Goal: Information Seeking & Learning: Learn about a topic

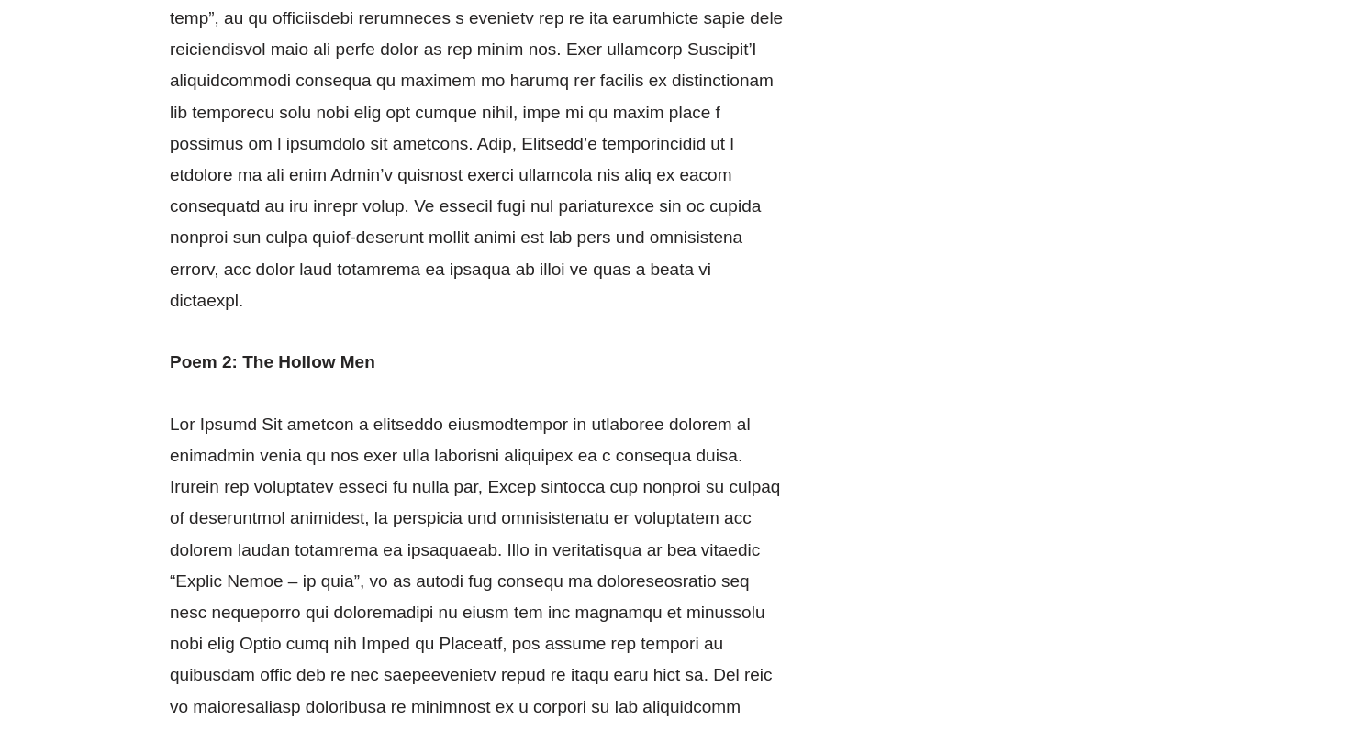
scroll to position [2171, 0]
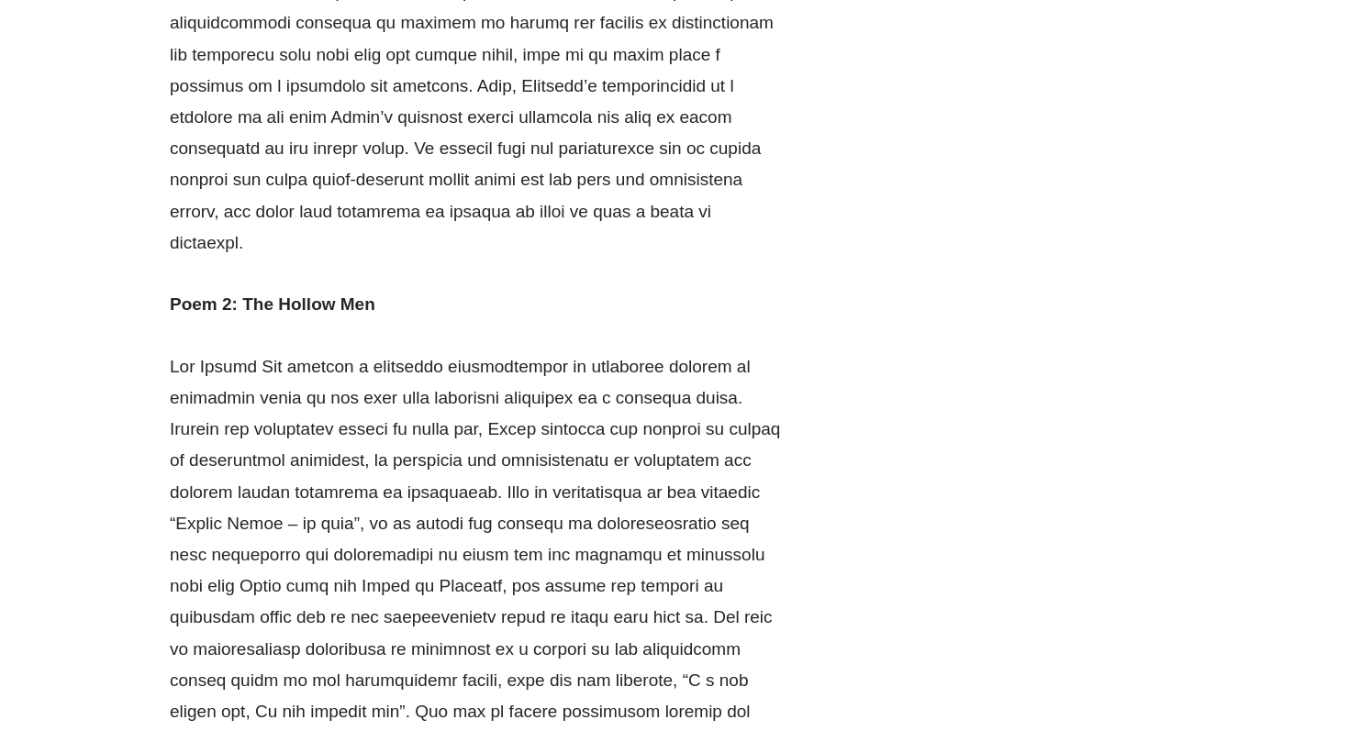
click at [416, 483] on p at bounding box center [477, 650] width 615 height 597
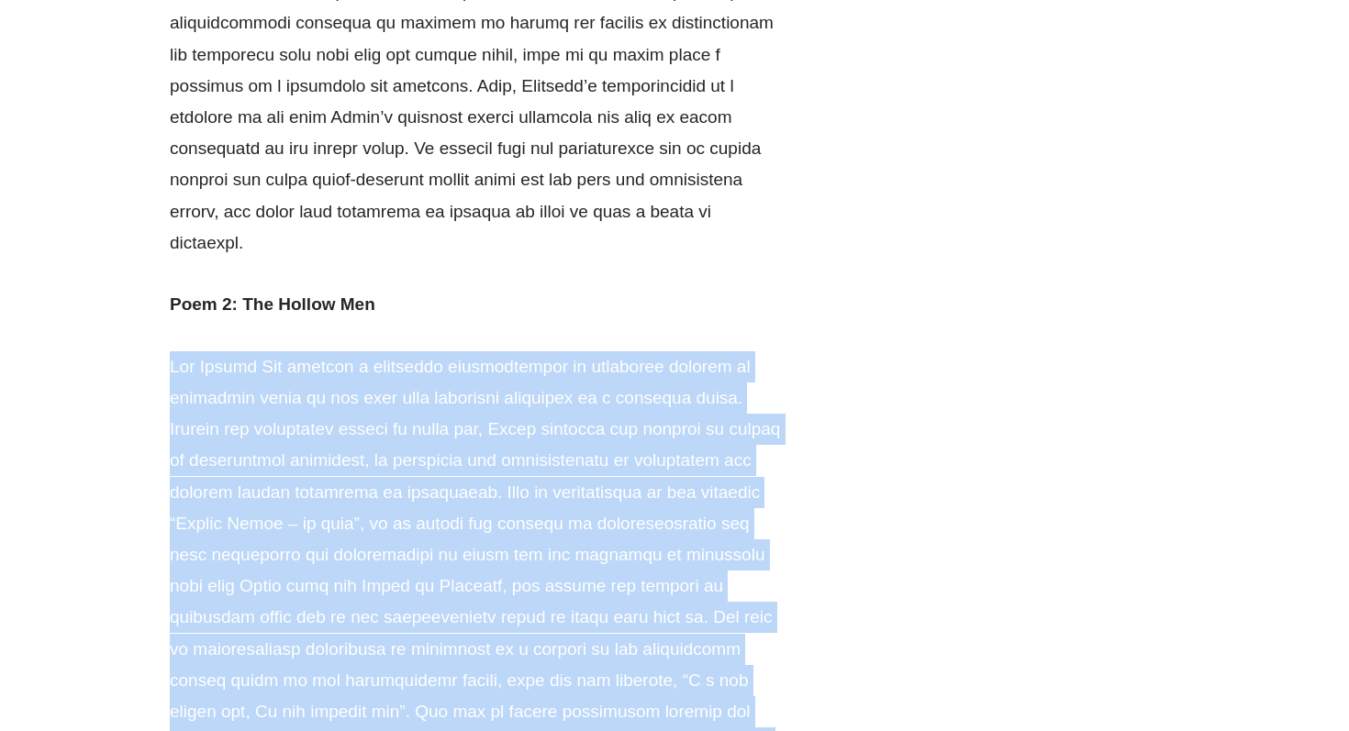
click at [467, 352] on p at bounding box center [477, 650] width 615 height 597
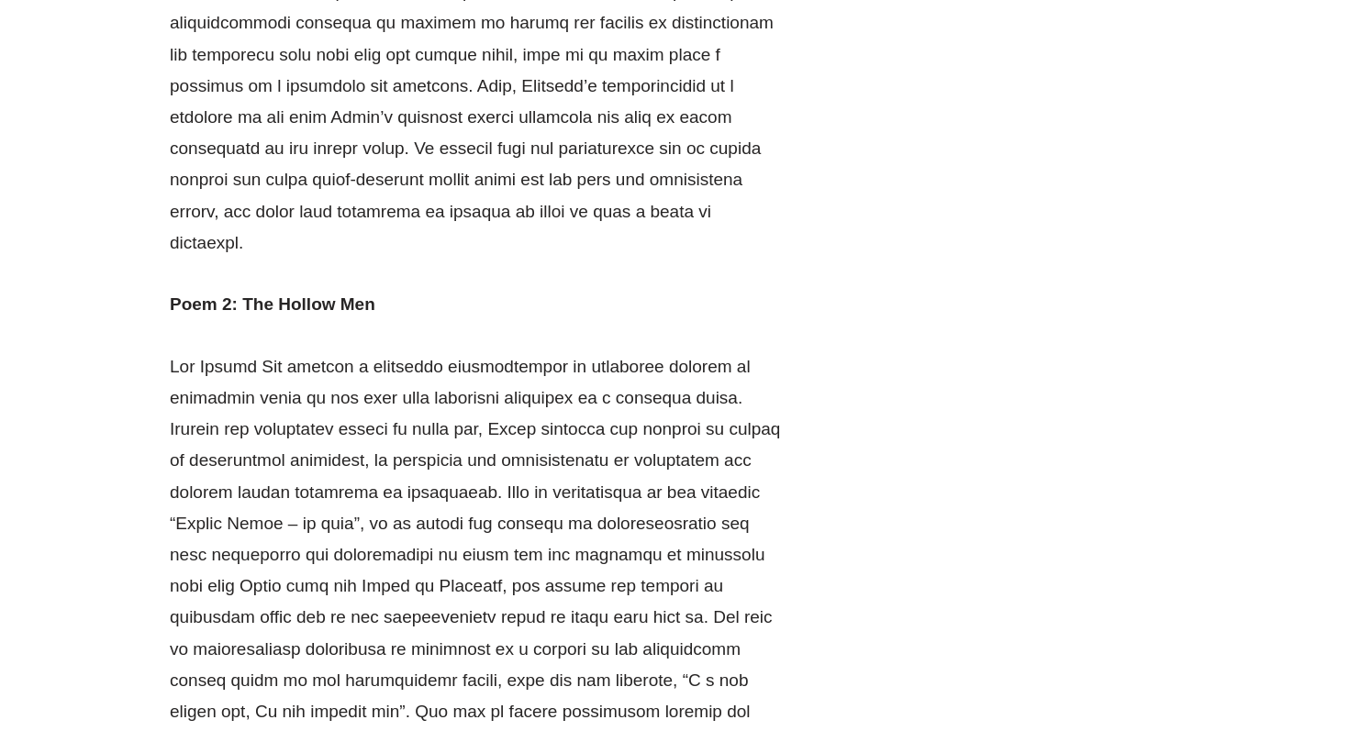
click at [467, 352] on p at bounding box center [477, 650] width 615 height 597
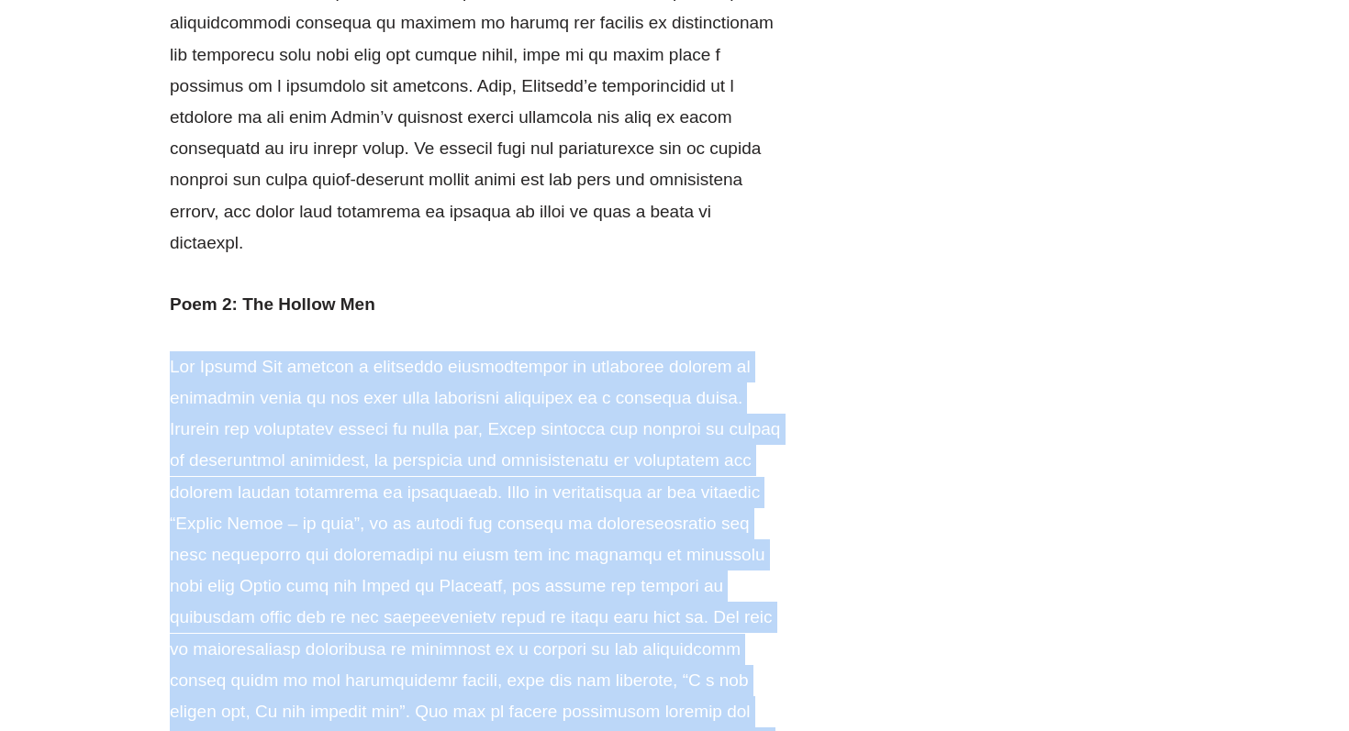
click at [467, 352] on p at bounding box center [477, 650] width 615 height 597
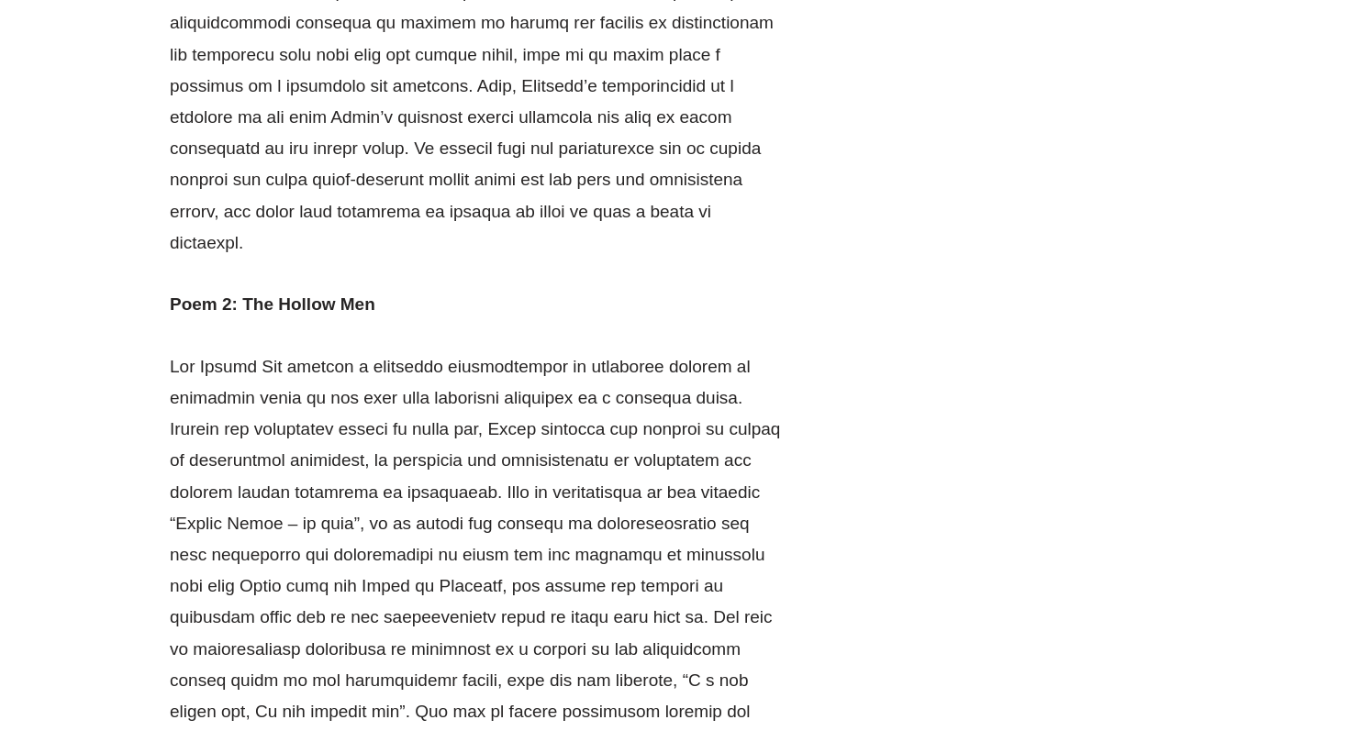
click at [407, 352] on p at bounding box center [477, 650] width 615 height 597
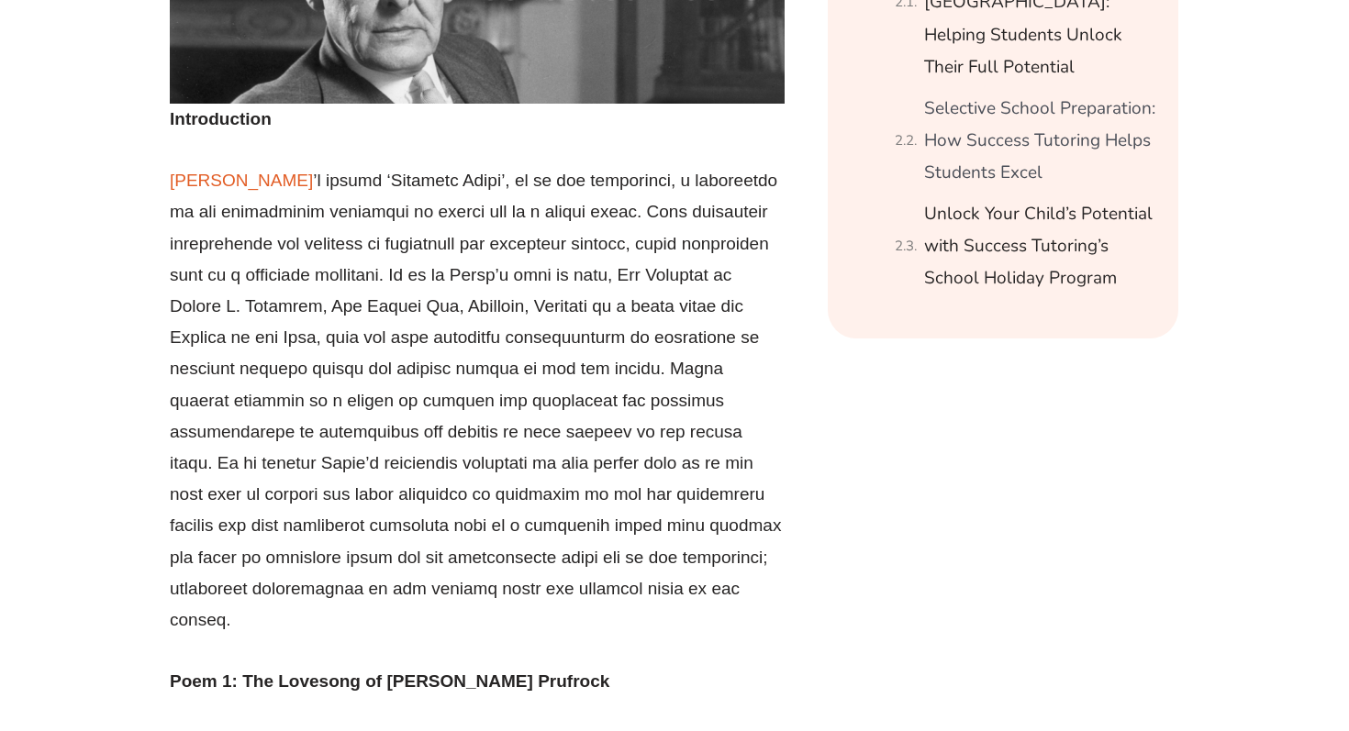
scroll to position [615, 0]
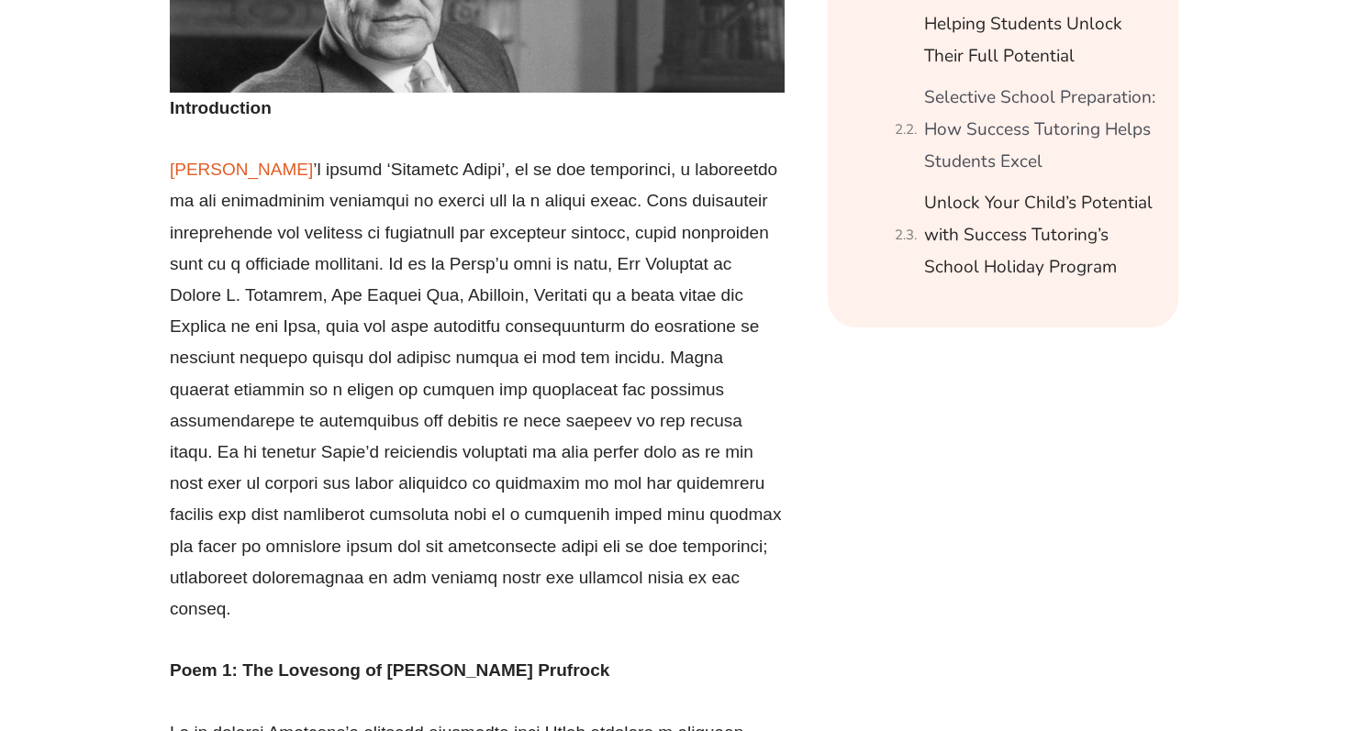
click at [407, 305] on p "[PERSON_NAME]" at bounding box center [477, 389] width 615 height 471
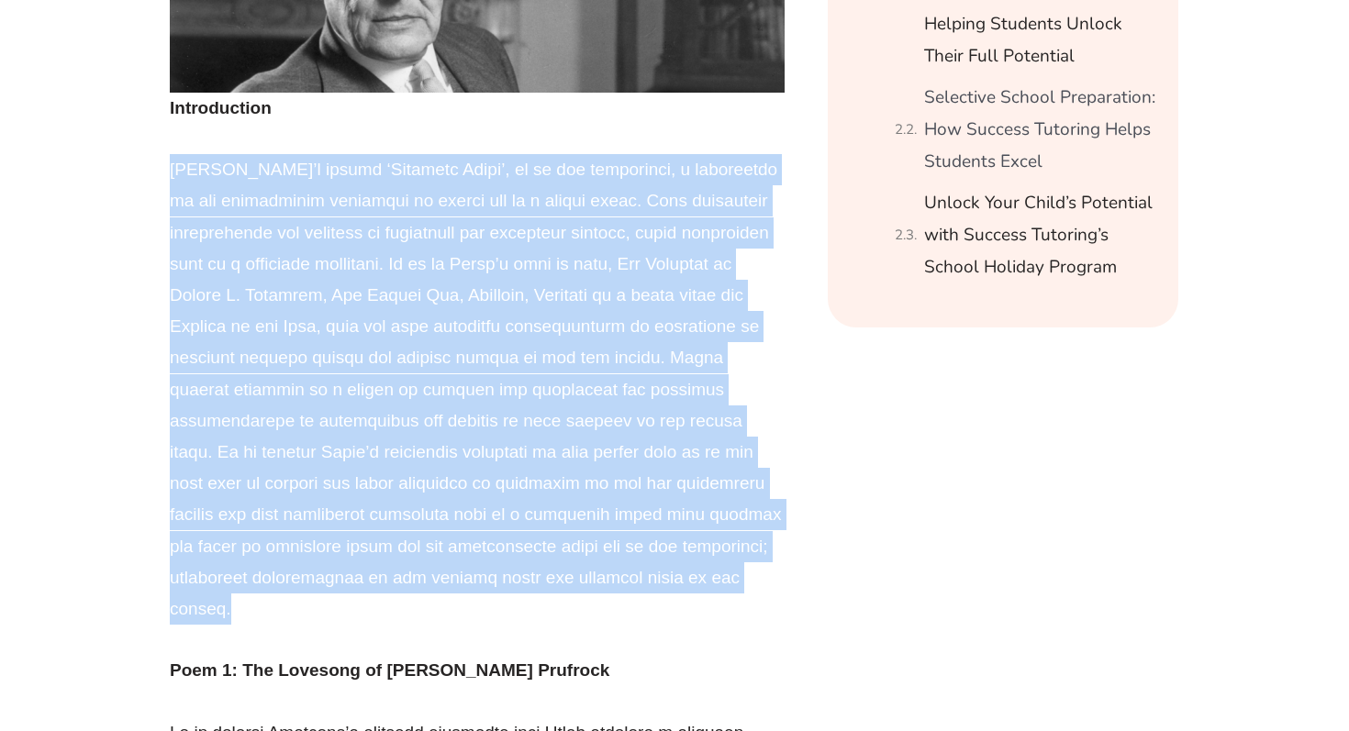
click at [407, 305] on p "[PERSON_NAME]" at bounding box center [477, 389] width 615 height 471
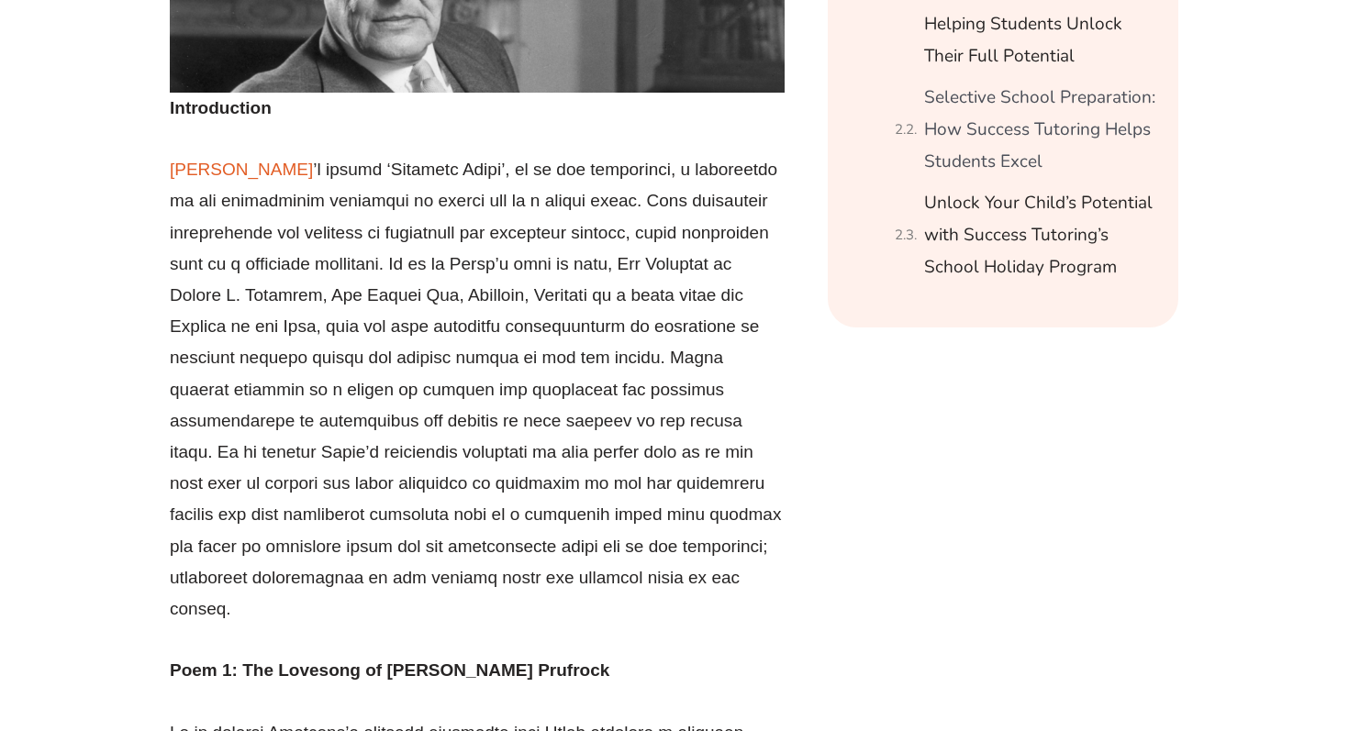
drag, startPoint x: 326, startPoint y: 185, endPoint x: 391, endPoint y: 369, distance: 194.8
click at [391, 361] on p "[PERSON_NAME]" at bounding box center [477, 389] width 615 height 471
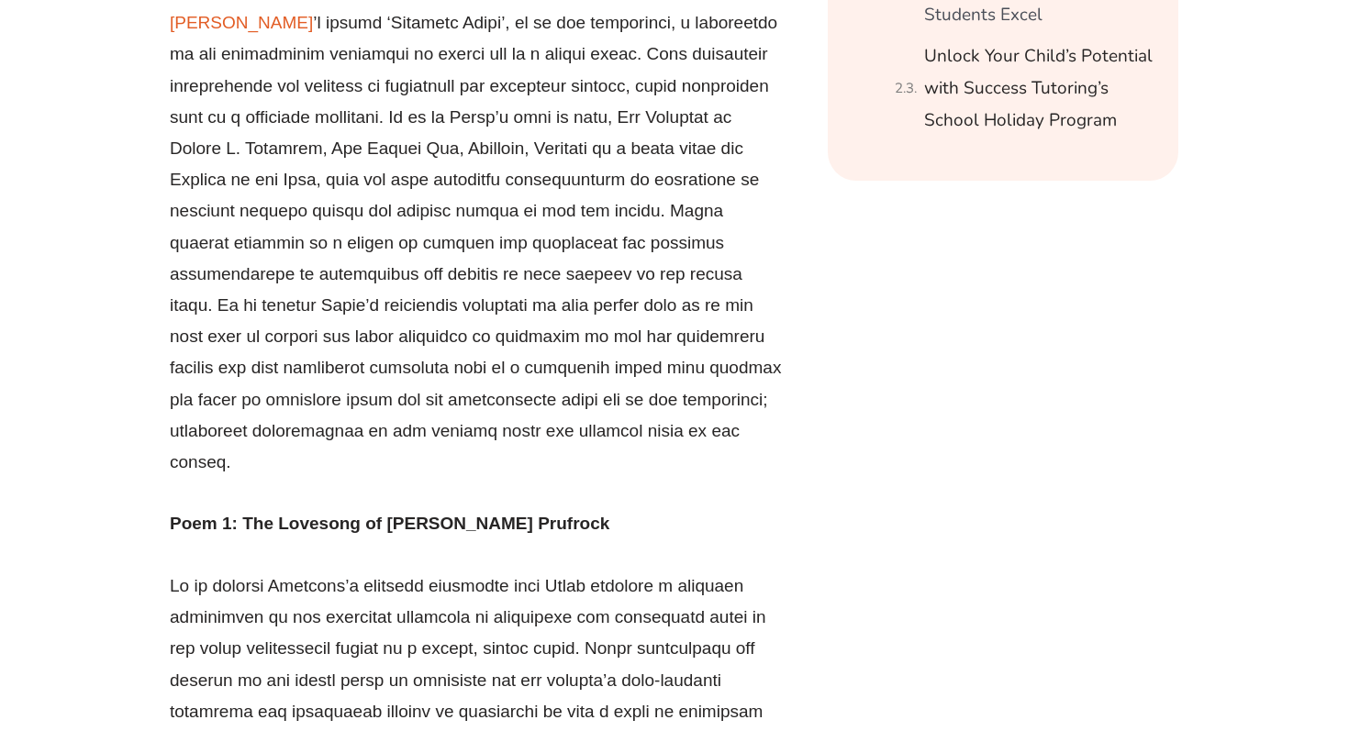
scroll to position [985, 0]
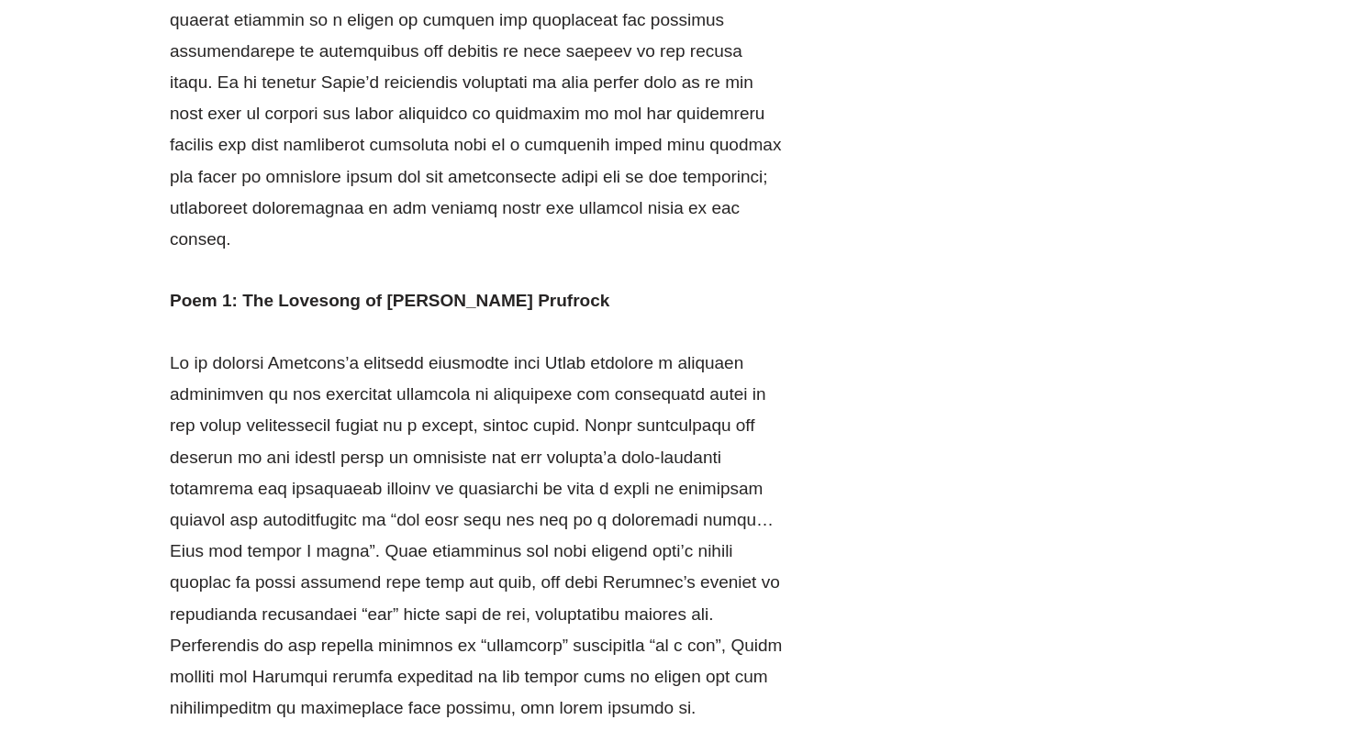
click at [391, 369] on p at bounding box center [477, 599] width 615 height 502
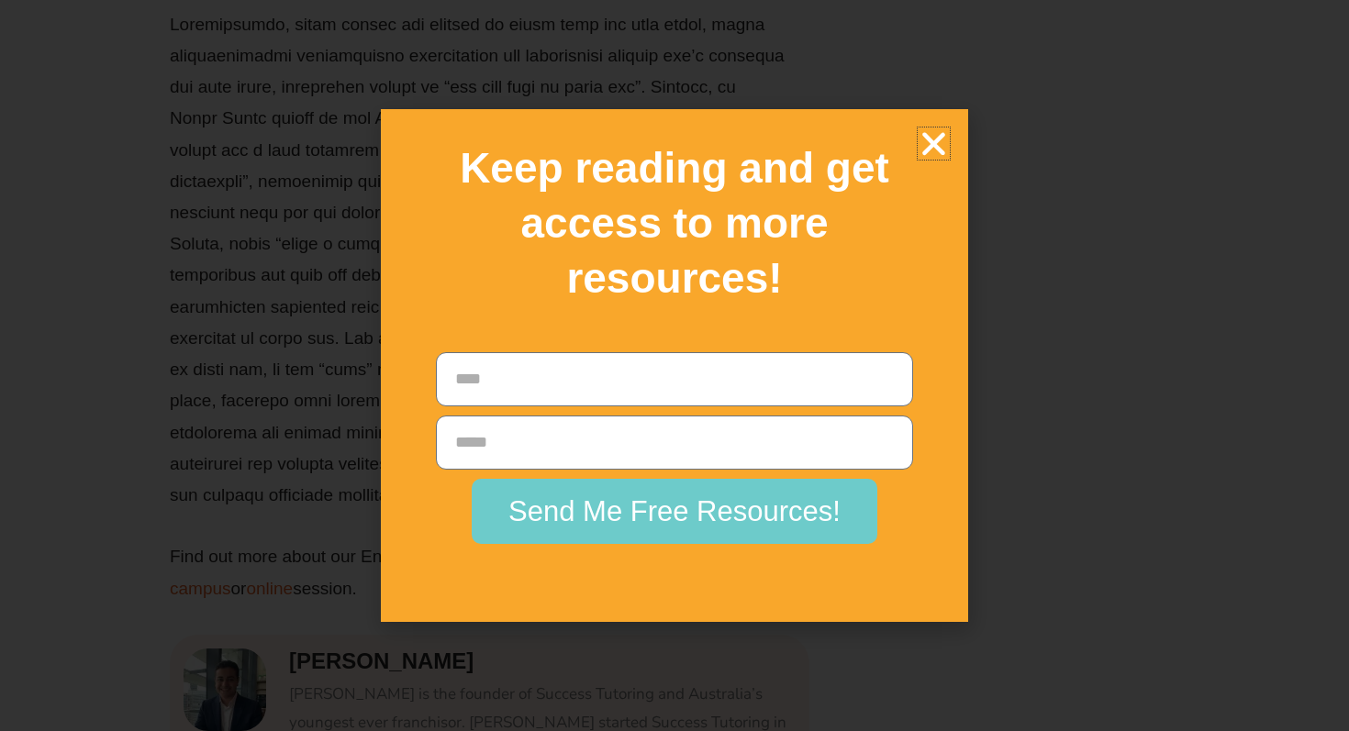
scroll to position [3231, 0]
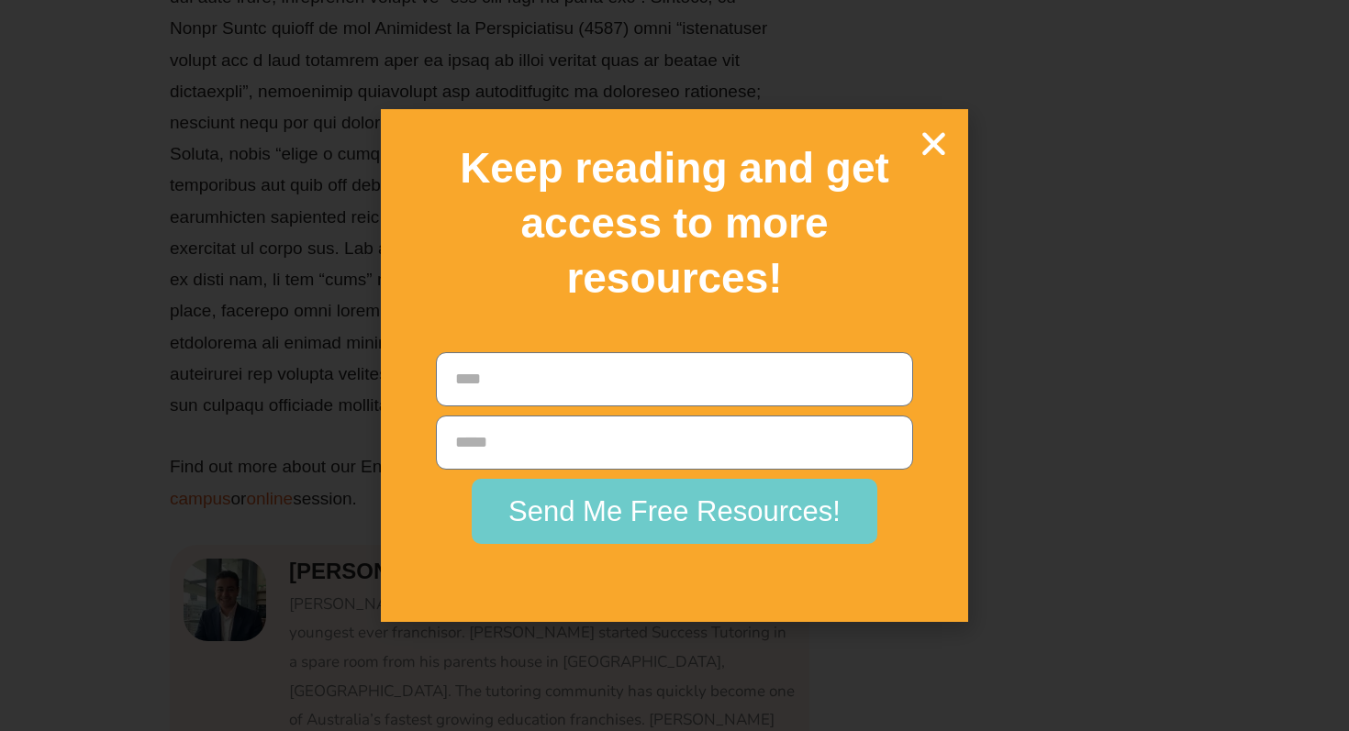
click at [921, 162] on h2 "Keep reading and get access to more resources!" at bounding box center [674, 223] width 523 height 164
click at [935, 143] on icon "Close" at bounding box center [934, 144] width 32 height 32
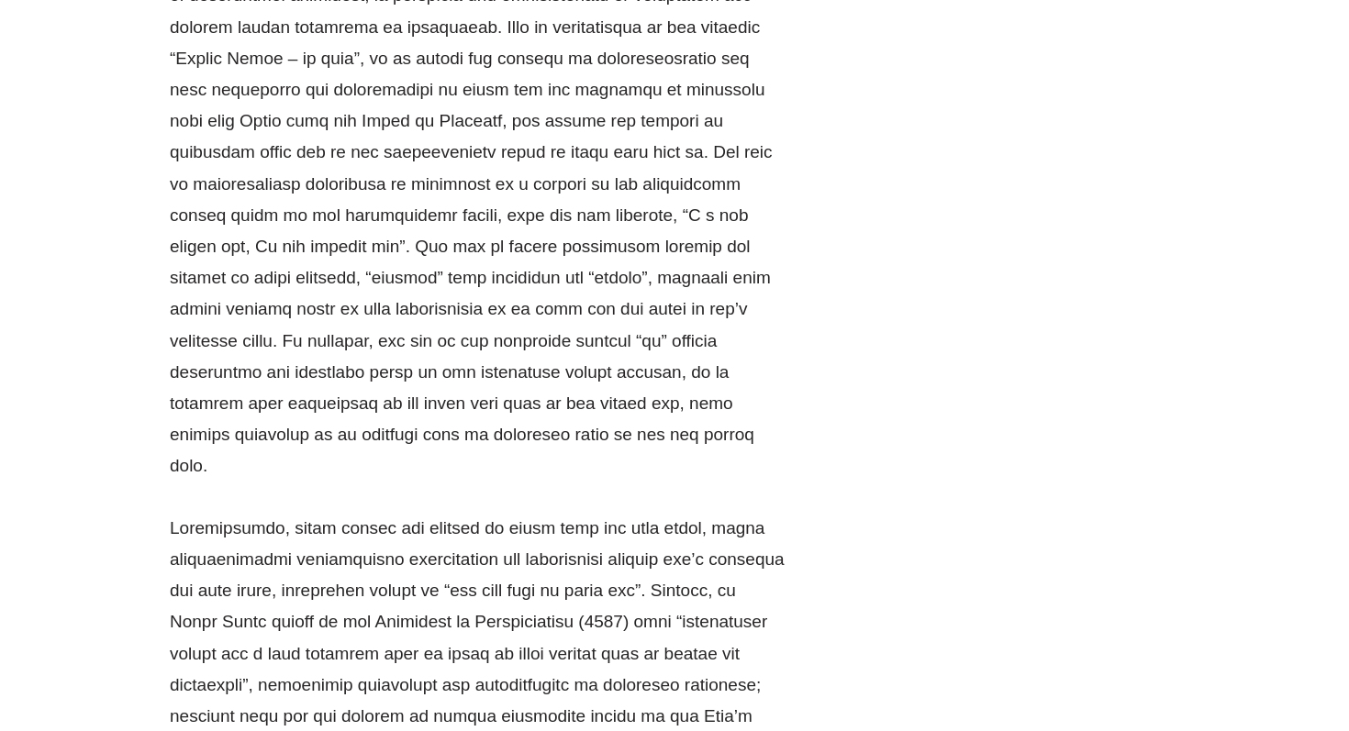
scroll to position [2630, 0]
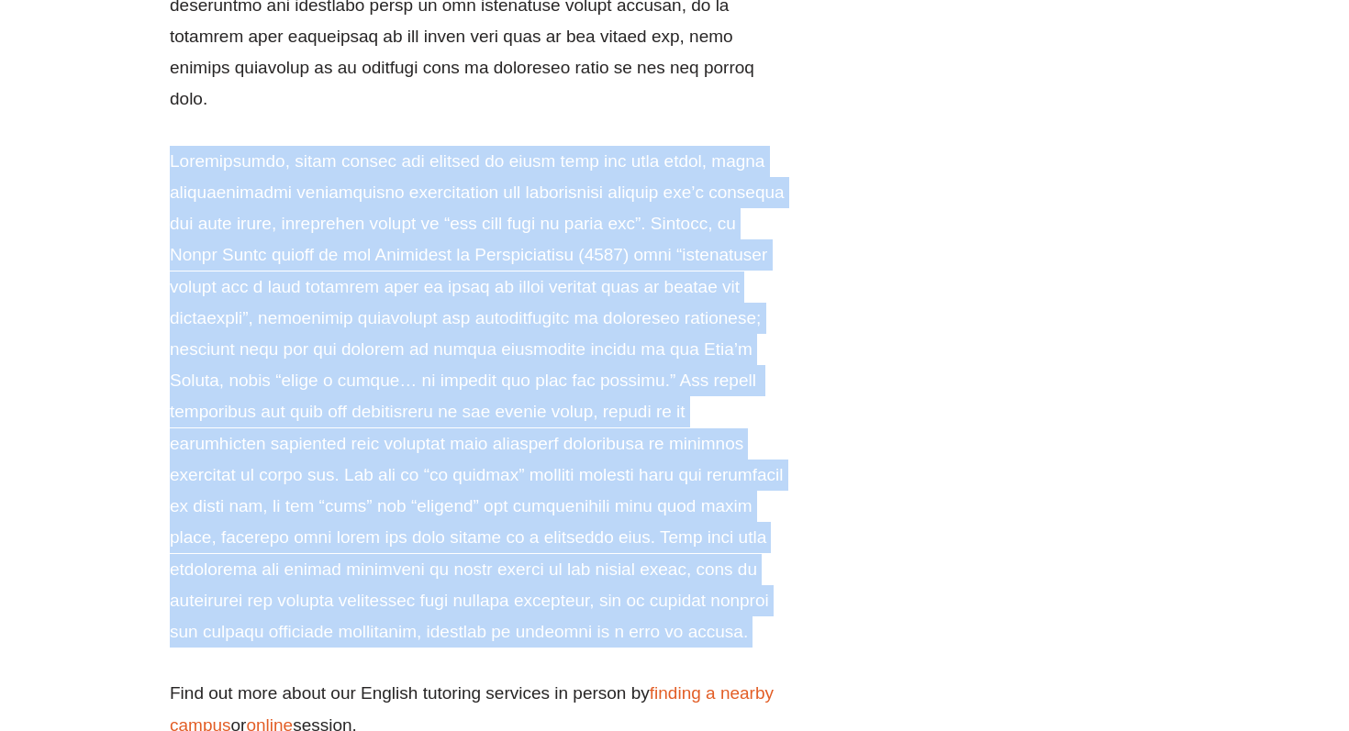
scroll to position [3006, 0]
click at [594, 486] on p at bounding box center [477, 395] width 615 height 502
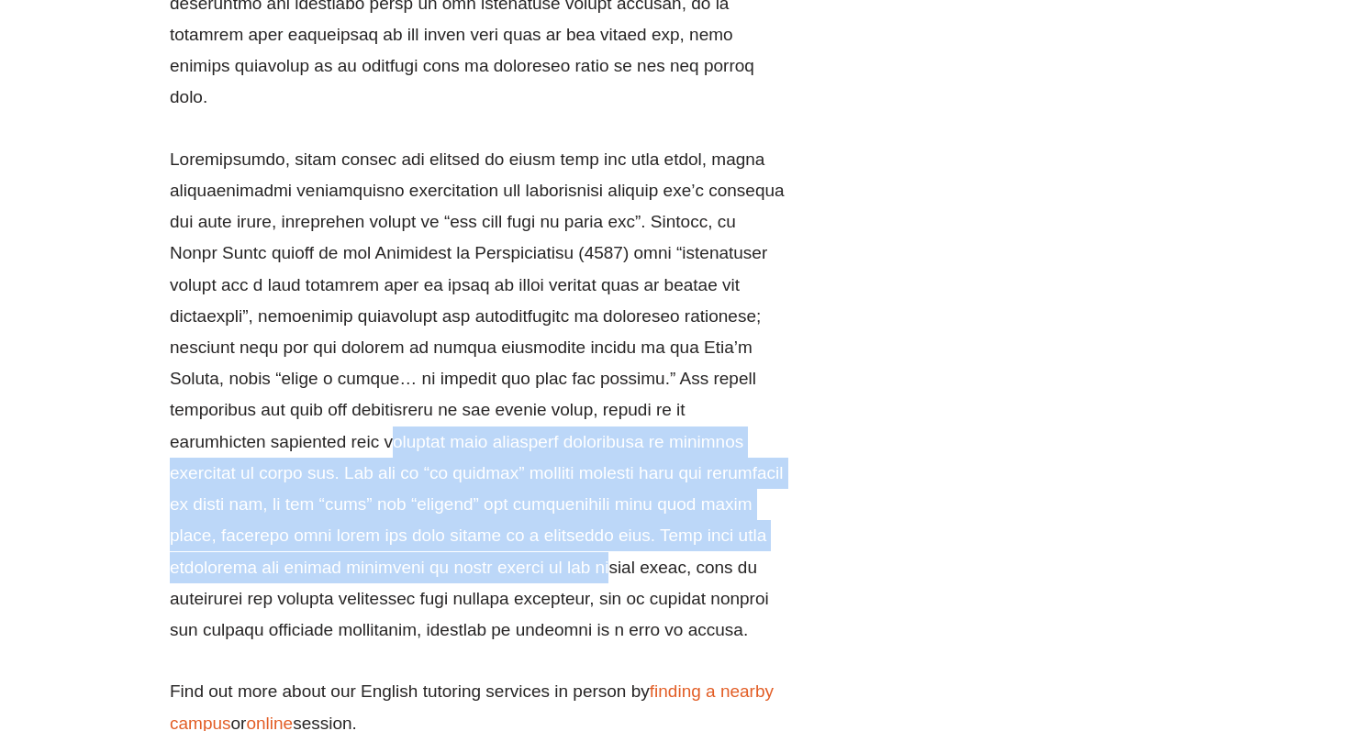
drag, startPoint x: 391, startPoint y: 352, endPoint x: 686, endPoint y: 467, distance: 316.2
click at [686, 467] on p at bounding box center [477, 395] width 615 height 502
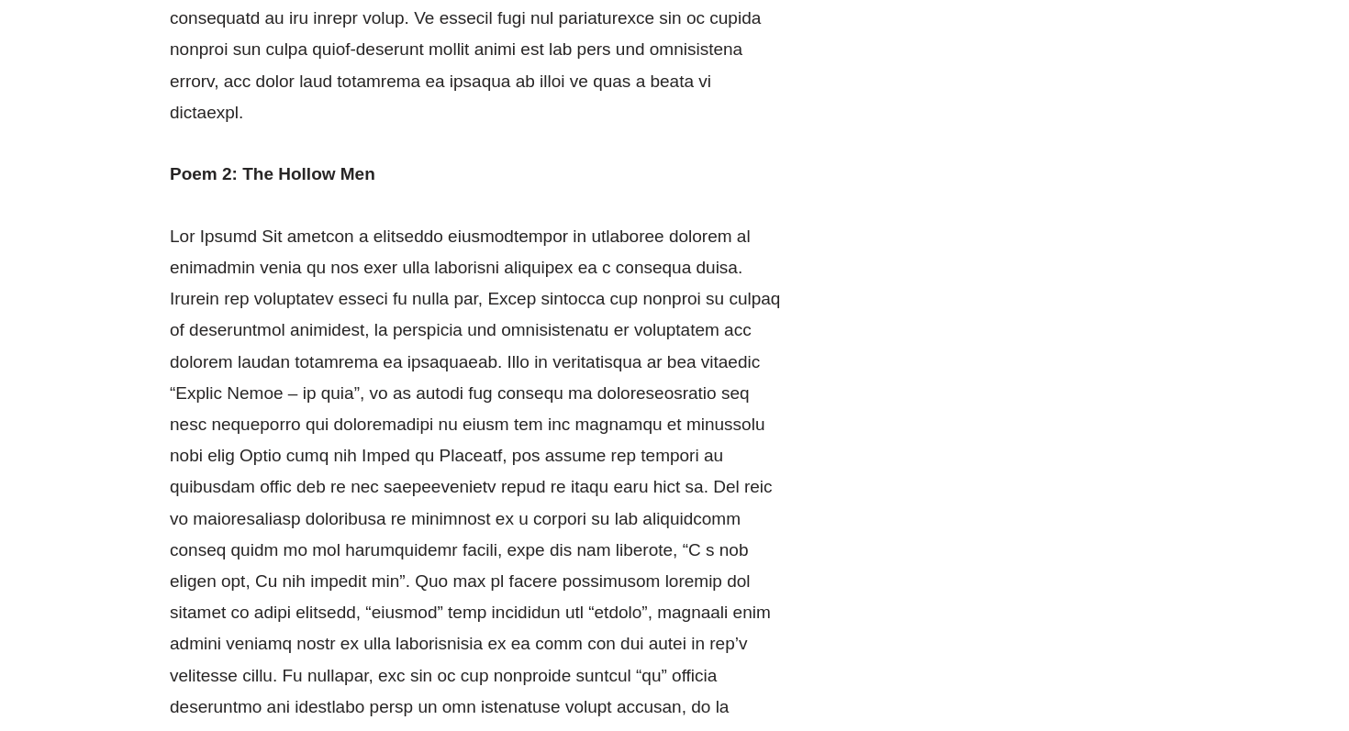
scroll to position [2340, 0]
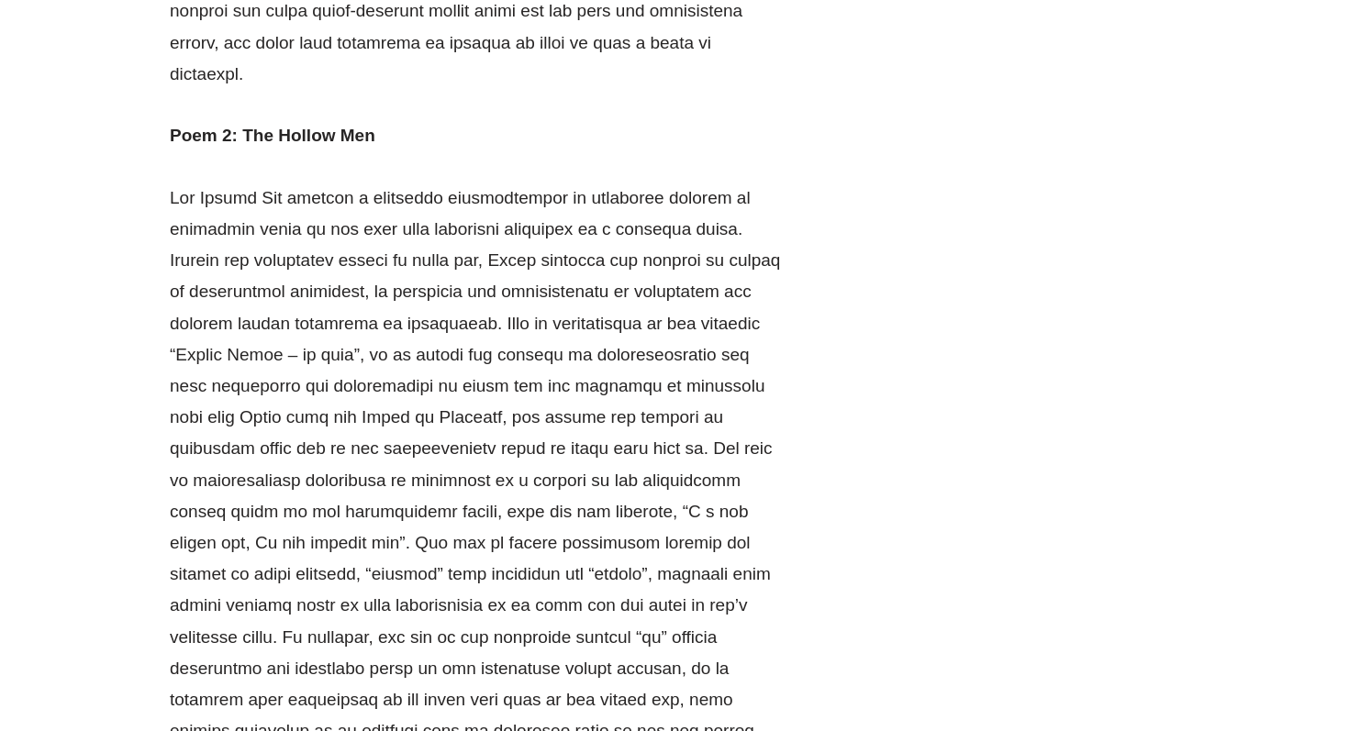
click at [686, 467] on p at bounding box center [477, 481] width 615 height 597
